Goal: Task Accomplishment & Management: Manage account settings

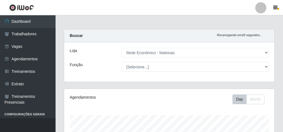
select select "194"
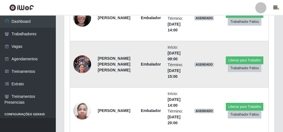
scroll to position [350, 0]
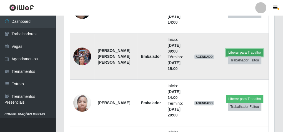
click at [250, 50] on button "Liberar para Trabalho" at bounding box center [245, 53] width 38 height 8
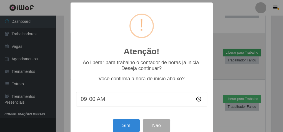
scroll to position [115, 208]
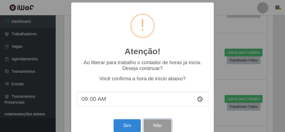
click at [153, 128] on button "Não" at bounding box center [157, 125] width 28 height 13
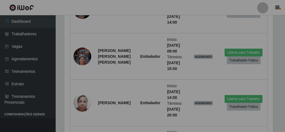
scroll to position [115, 210]
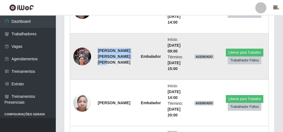
drag, startPoint x: 97, startPoint y: 48, endPoint x: 113, endPoint y: 62, distance: 21.5
click at [113, 62] on td "[PERSON_NAME] [PERSON_NAME] [PERSON_NAME]" at bounding box center [115, 56] width 43 height 46
copy strong "[PERSON_NAME] [PERSON_NAME] [PERSON_NAME]"
click at [251, 49] on button "Liberar para Trabalho" at bounding box center [245, 53] width 38 height 8
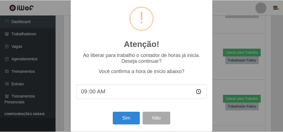
scroll to position [12, 0]
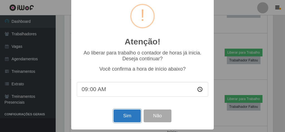
click at [124, 118] on button "Sim" at bounding box center [126, 115] width 27 height 13
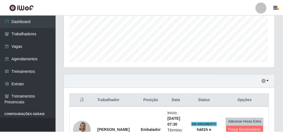
scroll to position [115, 208]
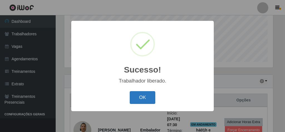
click at [148, 98] on button "OK" at bounding box center [142, 97] width 26 height 13
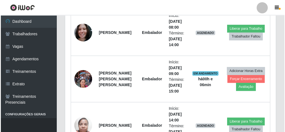
scroll to position [327, 0]
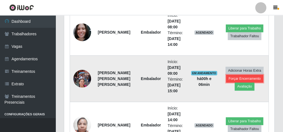
click at [251, 76] on button "Forçar Encerramento" at bounding box center [244, 79] width 37 height 8
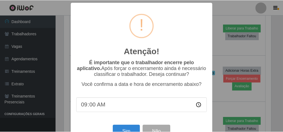
scroll to position [18, 0]
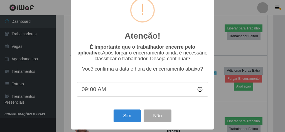
type input "09:05"
click at [119, 118] on button "Sim" at bounding box center [126, 115] width 27 height 13
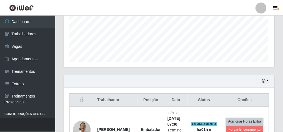
scroll to position [115, 208]
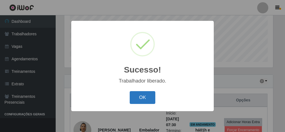
click at [146, 96] on button "OK" at bounding box center [142, 97] width 26 height 13
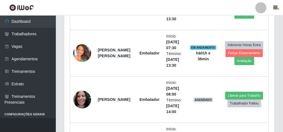
scroll to position [281, 0]
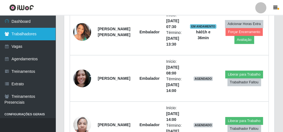
click at [29, 36] on link "Trabalhadores" at bounding box center [28, 34] width 56 height 13
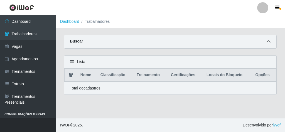
click at [268, 43] on icon at bounding box center [268, 41] width 4 height 4
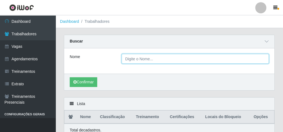
click at [138, 58] on input "Nome" at bounding box center [195, 59] width 147 height 10
paste input "[PERSON_NAME] [PERSON_NAME] [PERSON_NAME]"
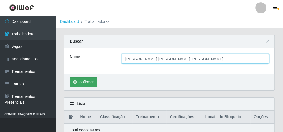
type input "[PERSON_NAME] [PERSON_NAME] [PERSON_NAME]"
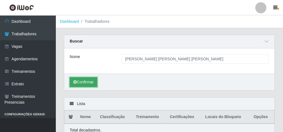
click at [80, 81] on button "Confirmar" at bounding box center [84, 82] width 28 height 10
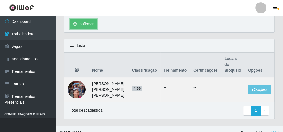
scroll to position [58, 0]
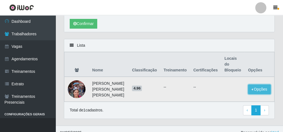
click at [264, 84] on button "Opções" at bounding box center [259, 89] width 23 height 10
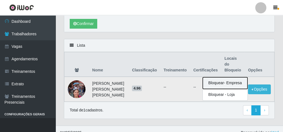
click at [220, 77] on button "Bloquear - Empresa" at bounding box center [225, 83] width 45 height 12
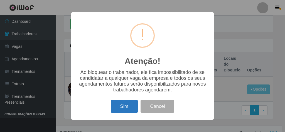
click at [129, 106] on button "Sim" at bounding box center [124, 106] width 27 height 13
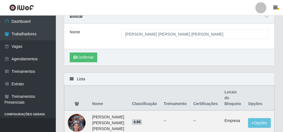
scroll to position [0, 0]
